Goal: Task Accomplishment & Management: Use online tool/utility

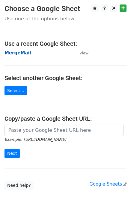
click at [14, 55] on strong "MergeMail" at bounding box center [17, 52] width 27 height 5
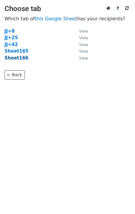
click at [14, 59] on strong "Sheet166" at bounding box center [16, 57] width 24 height 5
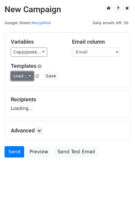
click at [27, 73] on link "Load..." at bounding box center [22, 75] width 23 height 9
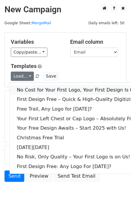
click at [31, 88] on link "No Cost for Your First Logo, Your First Design Is On Us!" at bounding box center [82, 90] width 144 height 10
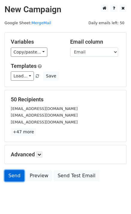
click at [12, 179] on link "Send" at bounding box center [14, 175] width 20 height 11
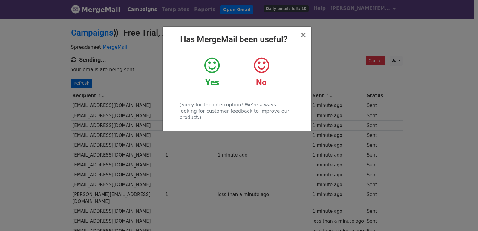
click at [103, 90] on div "× Has MergeMail been useful? Yes No (Sorry for the interruption! We're always l…" at bounding box center [239, 124] width 478 height 213
click at [79, 82] on link "Refresh" at bounding box center [81, 83] width 21 height 9
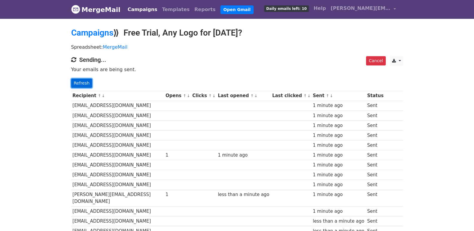
click at [84, 84] on link "Refresh" at bounding box center [81, 83] width 21 height 9
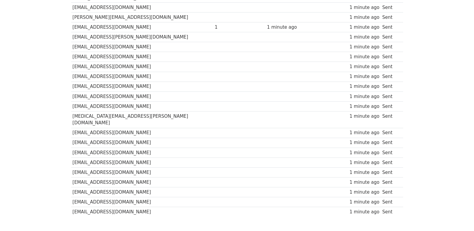
scroll to position [416, 0]
